Goal: Task Accomplishment & Management: Use online tool/utility

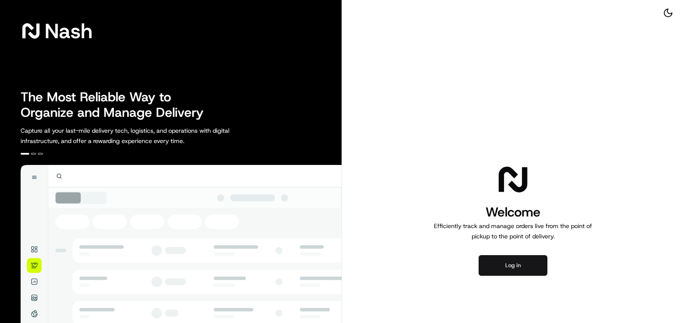
click at [522, 267] on button "Log in" at bounding box center [513, 265] width 69 height 21
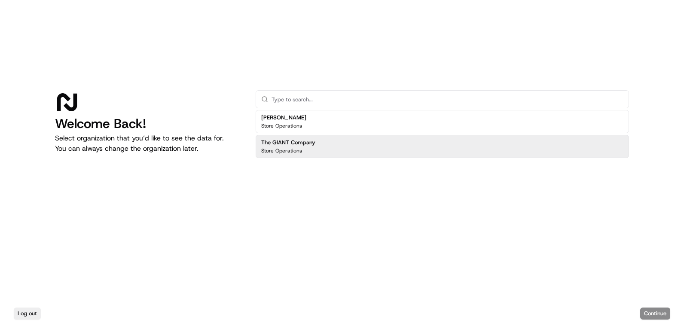
click at [360, 142] on div "The GIANT Company Store Operations" at bounding box center [442, 146] width 373 height 23
click at [651, 310] on button "Continue" at bounding box center [655, 314] width 30 height 12
